Goal: Find specific page/section: Find specific page/section

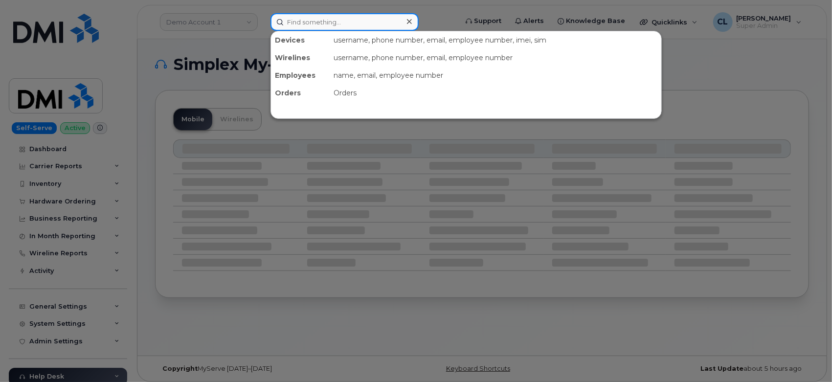
click at [361, 22] on input at bounding box center [344, 22] width 148 height 18
paste input "4017864462"
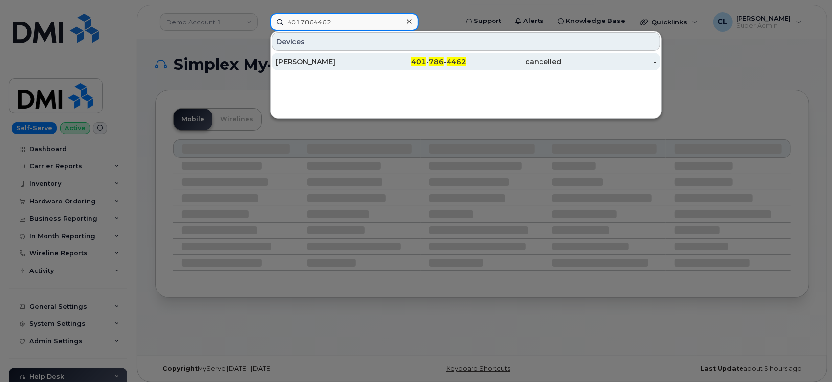
type input "4017864462"
click at [360, 66] on div "[PERSON_NAME]" at bounding box center [323, 62] width 95 height 10
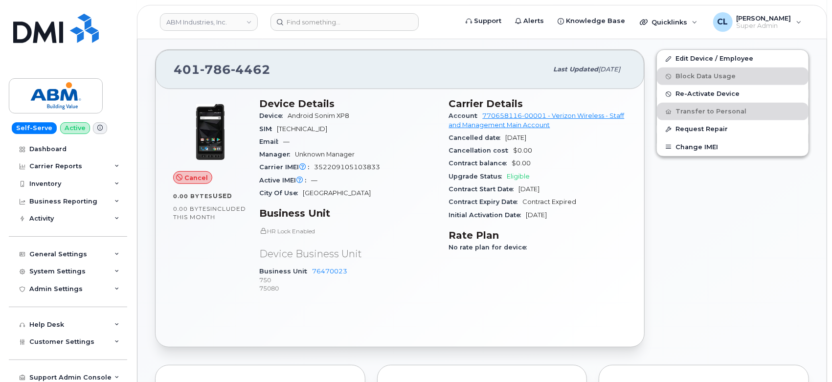
scroll to position [260, 0]
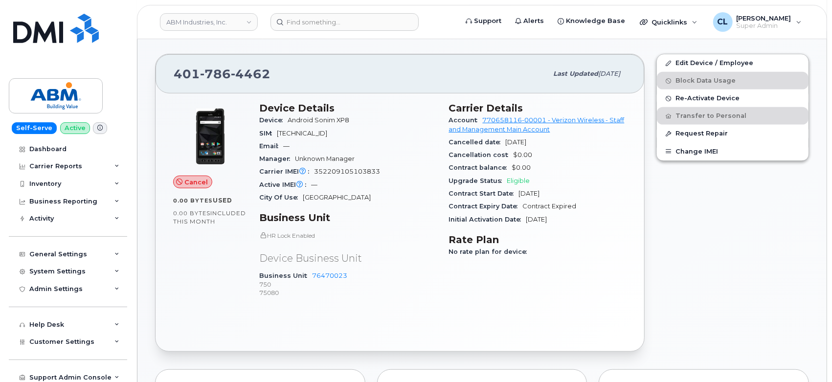
drag, startPoint x: 450, startPoint y: 109, endPoint x: 578, endPoint y: 218, distance: 168.6
click at [578, 218] on section "Carrier Details Account 770658116-00001 - Verizon Wireless - Staff and Manageme…" at bounding box center [538, 164] width 178 height 124
copy section "Carrier Details Account 770658116-00001 - Verizon Wireless - Staff and Manageme…"
click at [360, 21] on input at bounding box center [344, 22] width 148 height 18
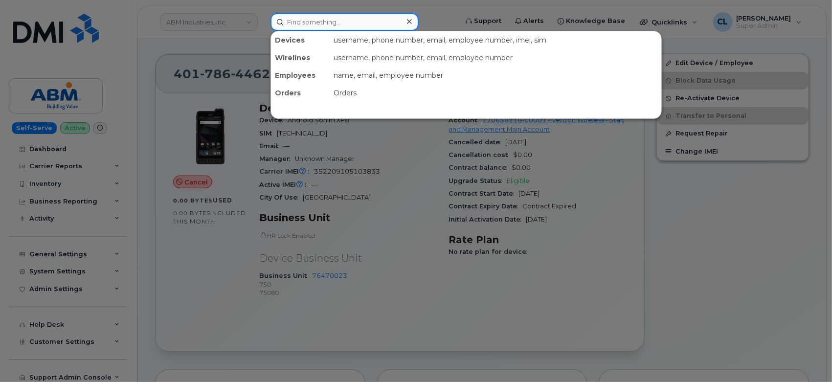
paste input "4017864445"
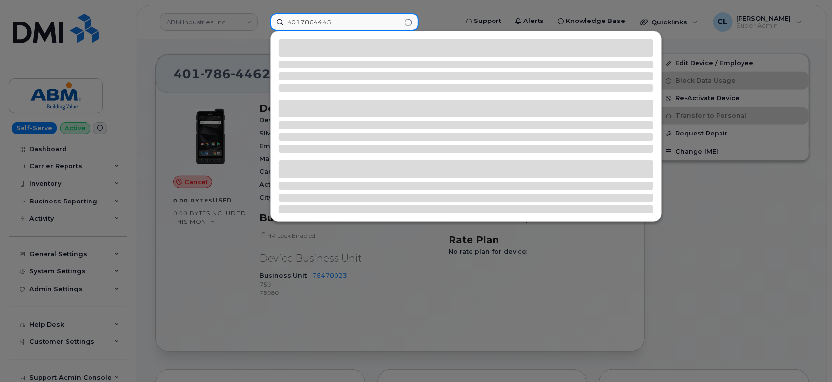
type input "4017864445"
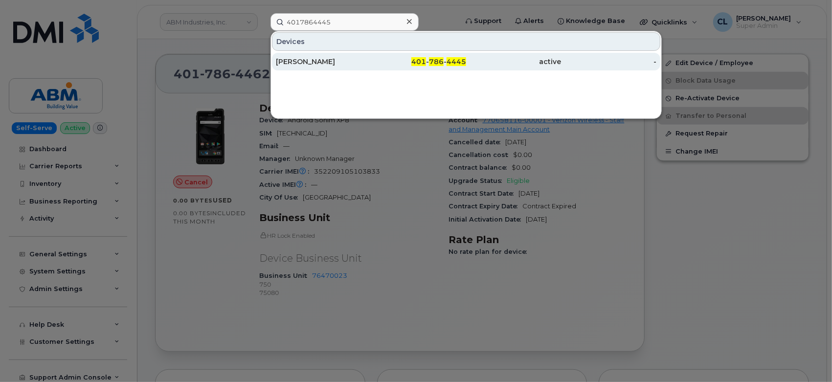
click at [466, 68] on div "401 - 786 - 4445" at bounding box center [513, 62] width 95 height 18
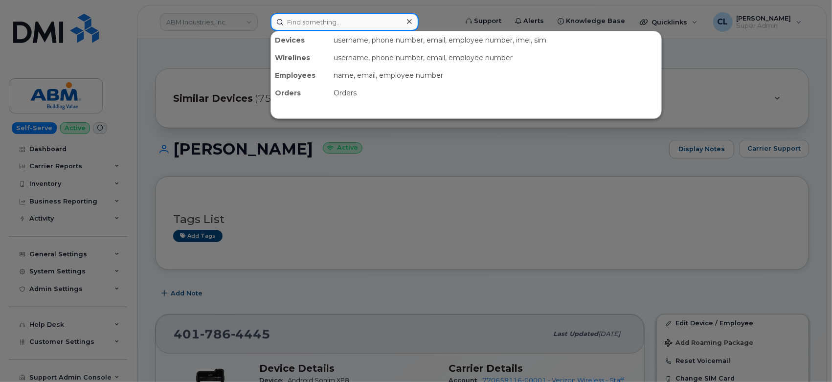
click at [375, 23] on input at bounding box center [344, 22] width 148 height 18
paste input "4017864157"
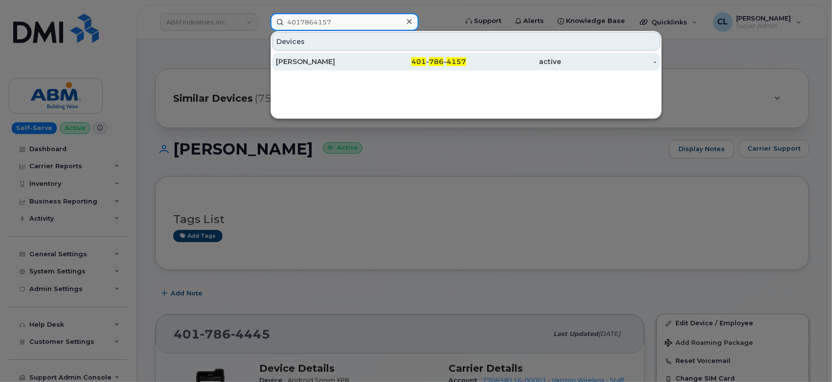
type input "4017864157"
click at [384, 61] on div "401 - 786 - 4157" at bounding box center [418, 62] width 95 height 10
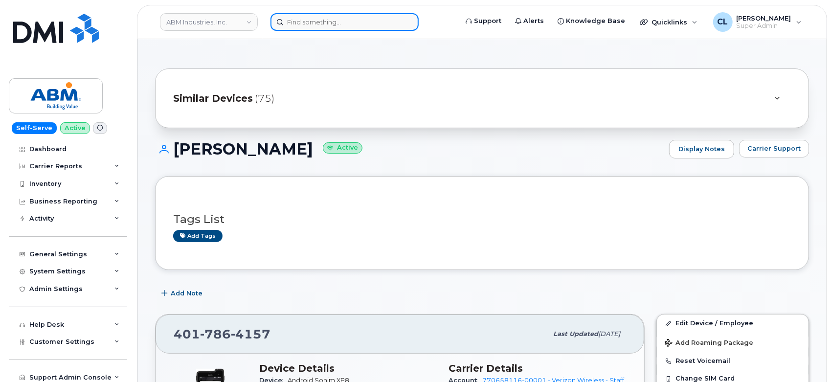
click at [316, 30] on input at bounding box center [344, 22] width 148 height 18
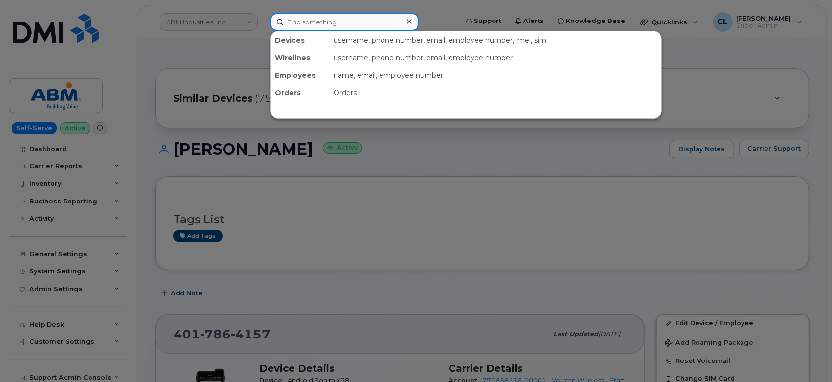
paste input "4017864155"
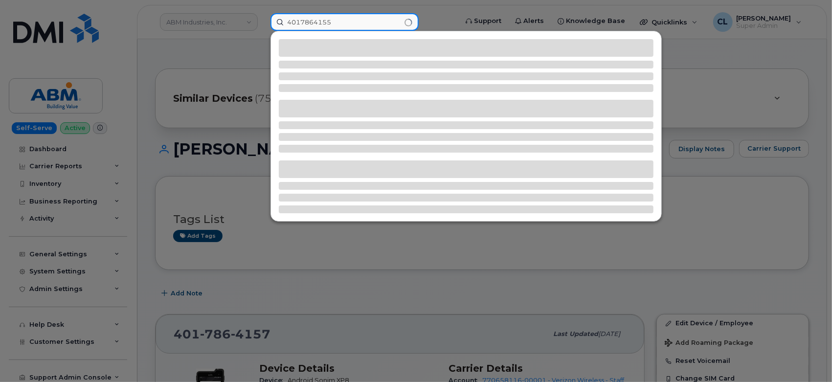
type input "4017864155"
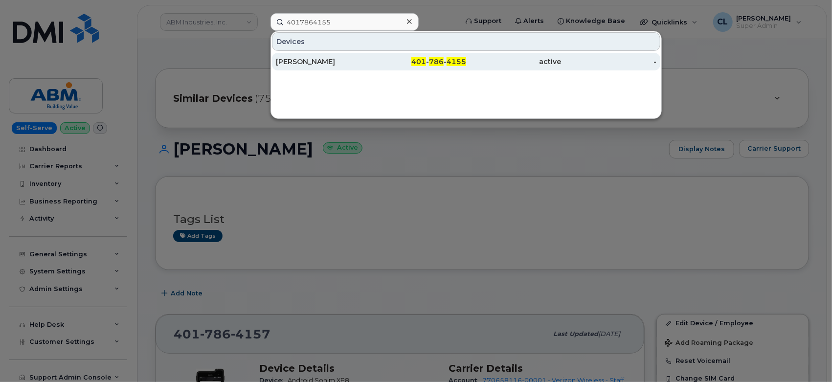
click at [371, 56] on div "[PERSON_NAME]" at bounding box center [418, 62] width 95 height 18
click at [344, 62] on div "[PERSON_NAME]" at bounding box center [323, 62] width 95 height 10
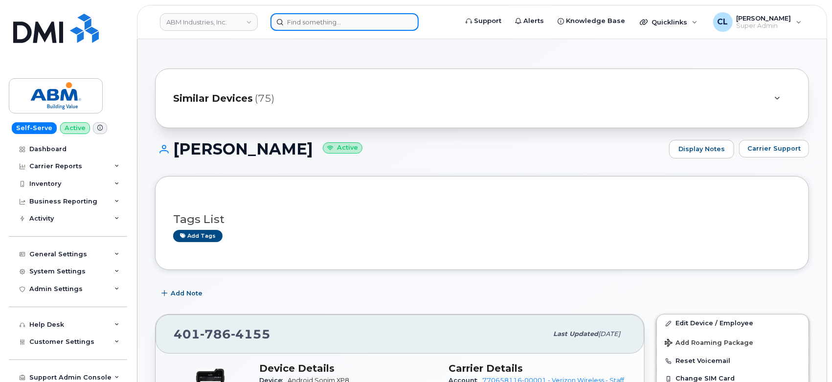
click at [348, 19] on input at bounding box center [344, 22] width 148 height 18
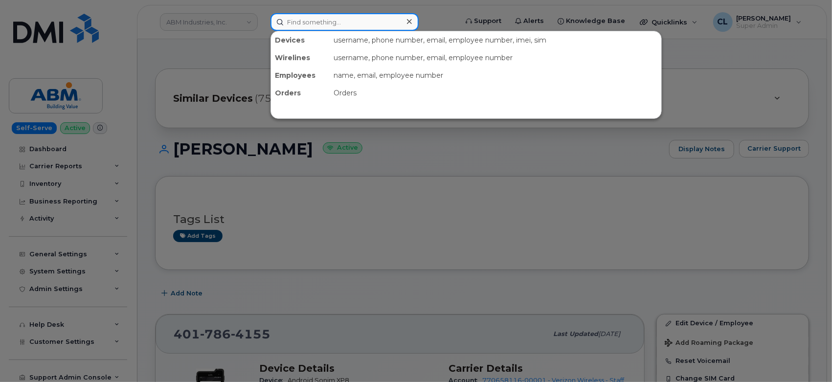
paste input "4017864546"
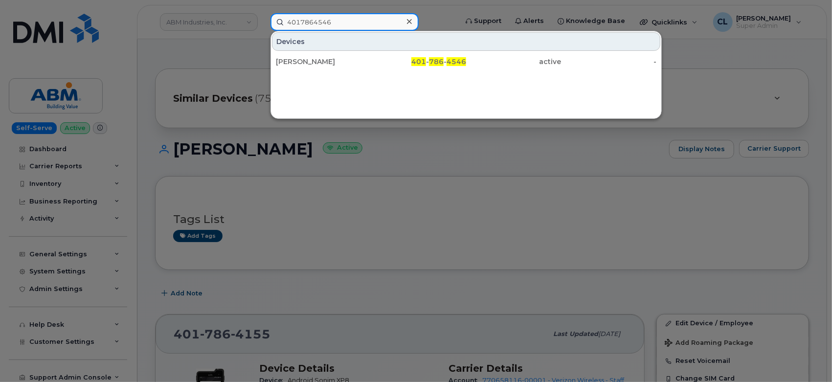
drag, startPoint x: 341, startPoint y: 22, endPoint x: 179, endPoint y: 43, distance: 163.6
click at [263, 31] on div "4017864546 Devices HERB SKLAR 401 - 786 - 4546 active -" at bounding box center [361, 22] width 196 height 18
paste input "445"
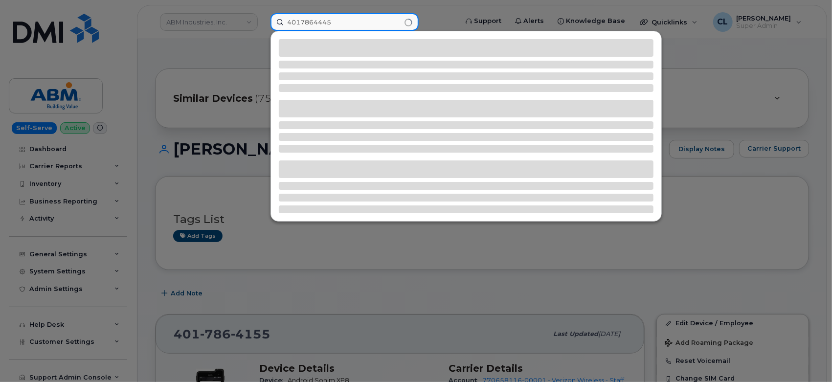
type input "4017864445"
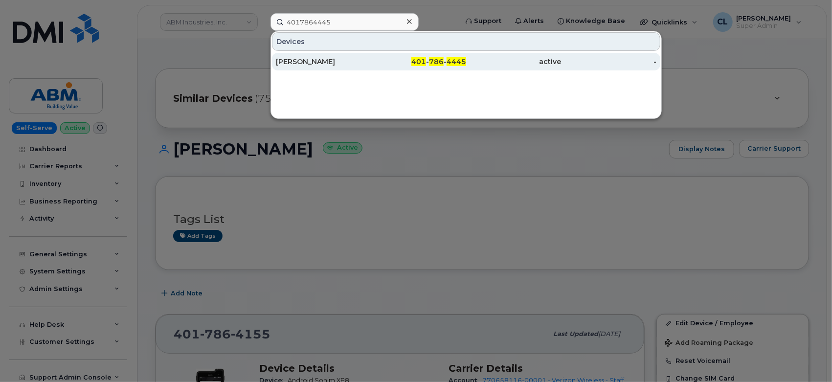
click at [466, 66] on div "401 - 786 - 4445" at bounding box center [513, 62] width 95 height 18
